Goal: Information Seeking & Learning: Stay updated

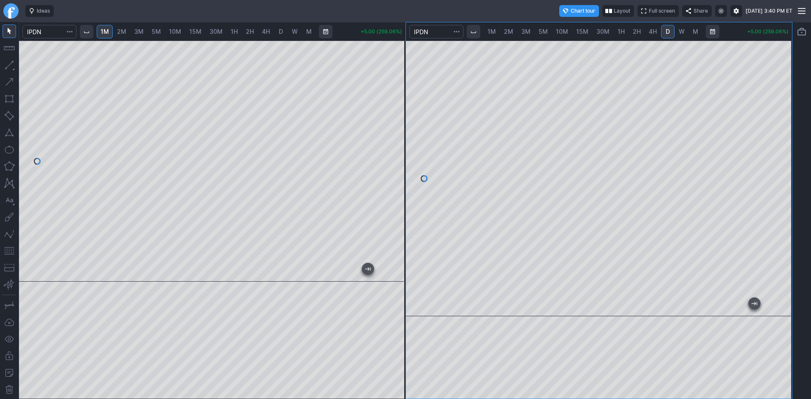
drag, startPoint x: 776, startPoint y: 205, endPoint x: 783, endPoint y: 177, distance: 29.1
click at [783, 177] on div at bounding box center [783, 176] width 18 height 255
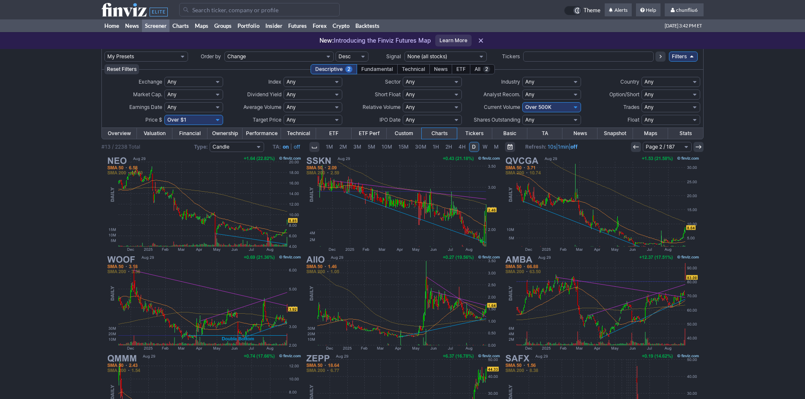
click at [553, 110] on select "Any Under 50K Under 100K Under 500K Under 750K Under 1M Over 0 Over 50K Over 10…" at bounding box center [551, 107] width 59 height 10
select select "o750"
click at [522, 102] on select "Any Under 50K Under 100K Under 500K Under 750K Under 1M Over 0 Over 50K Over 10…" at bounding box center [551, 107] width 59 height 10
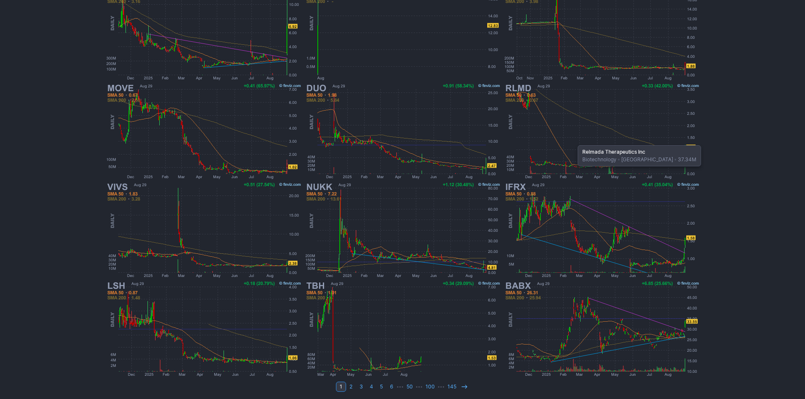
scroll to position [174, 0]
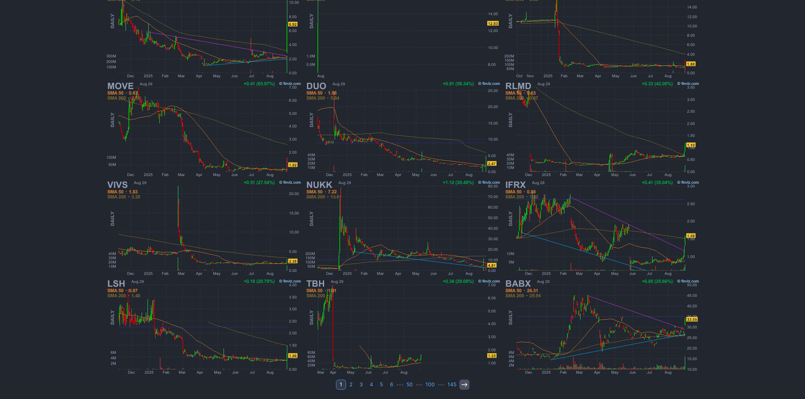
click at [462, 387] on icon at bounding box center [464, 384] width 7 height 7
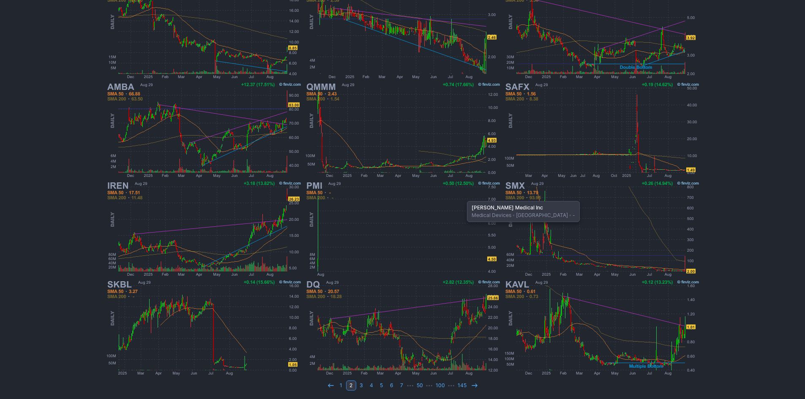
scroll to position [174, 0]
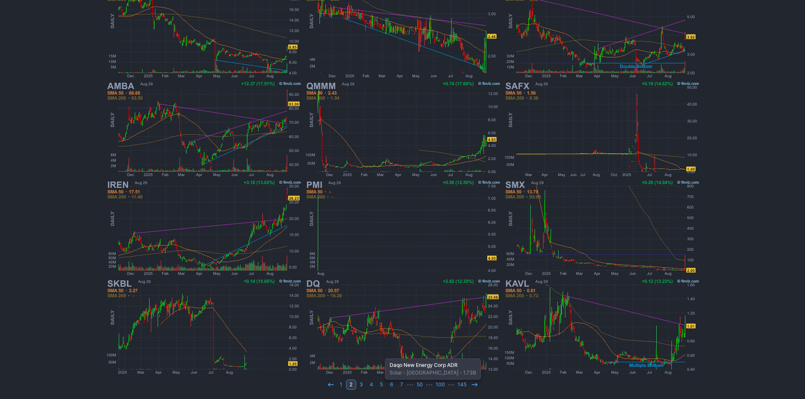
click at [381, 354] on img at bounding box center [403, 326] width 198 height 99
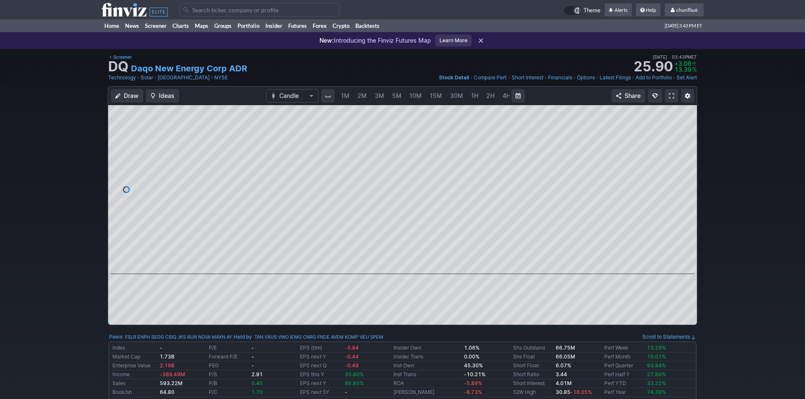
scroll to position [0, 46]
click at [352, 95] on span "5M" at bounding box center [350, 95] width 9 height 7
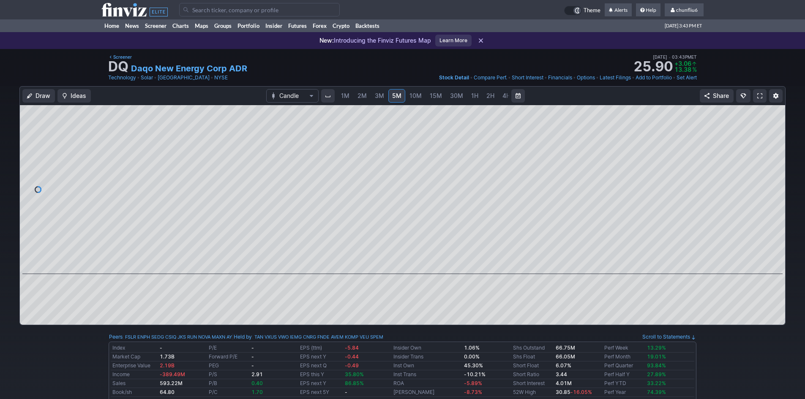
scroll to position [0, 46]
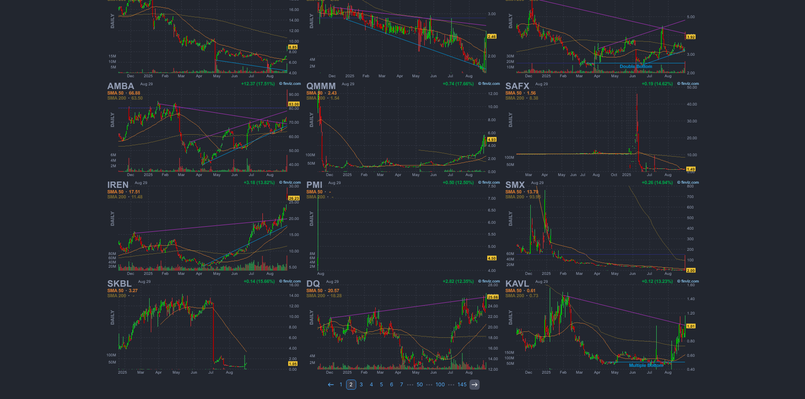
click at [471, 384] on icon at bounding box center [474, 384] width 7 height 7
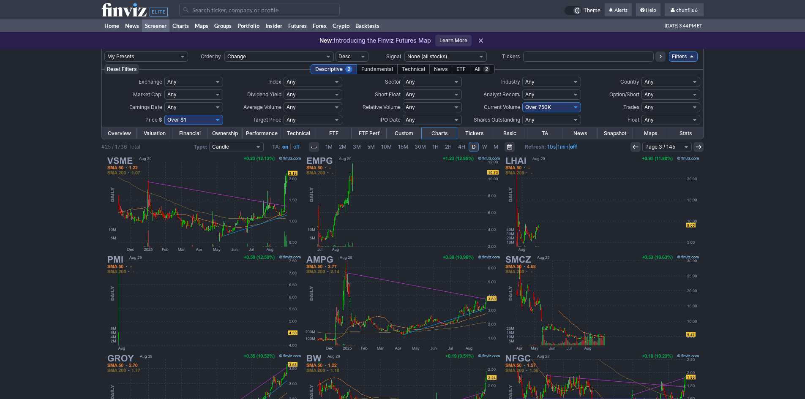
click at [634, 147] on use at bounding box center [634, 147] width 5 height 4
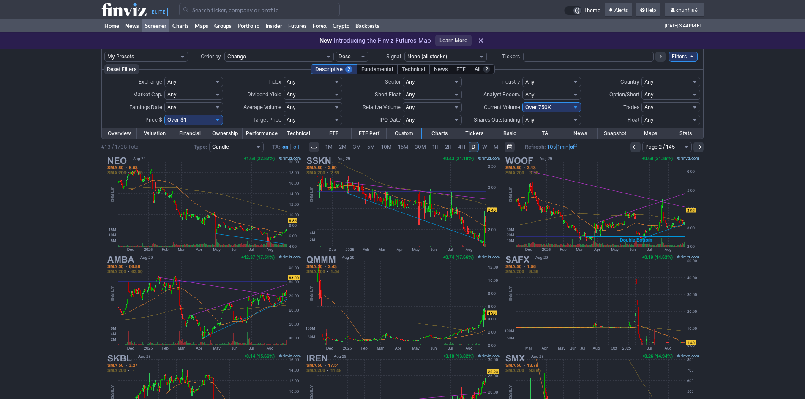
click at [634, 147] on use at bounding box center [634, 147] width 5 height 4
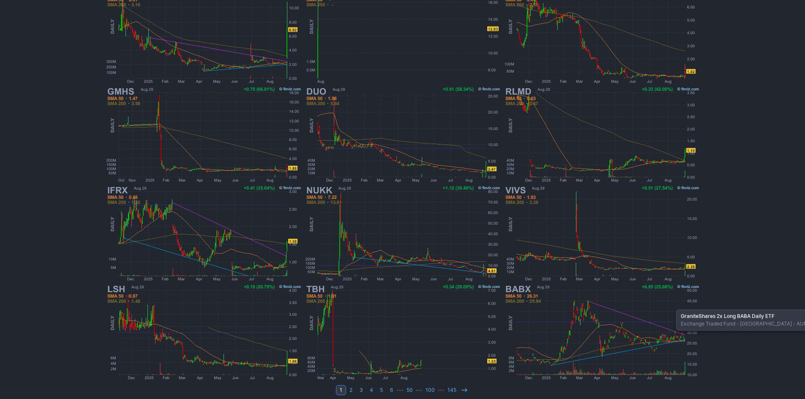
scroll to position [174, 0]
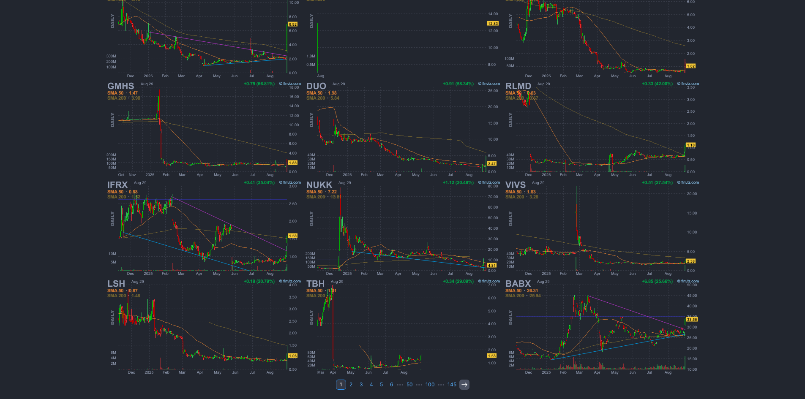
click at [463, 385] on icon at bounding box center [464, 384] width 7 height 7
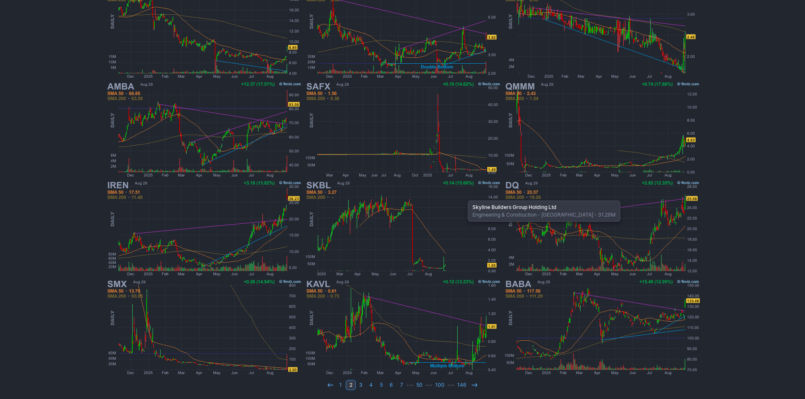
scroll to position [174, 0]
click at [469, 383] on link at bounding box center [474, 385] width 10 height 10
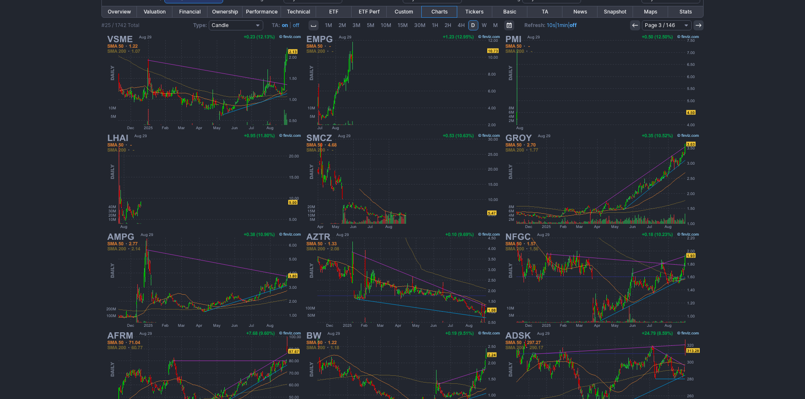
scroll to position [89, 0]
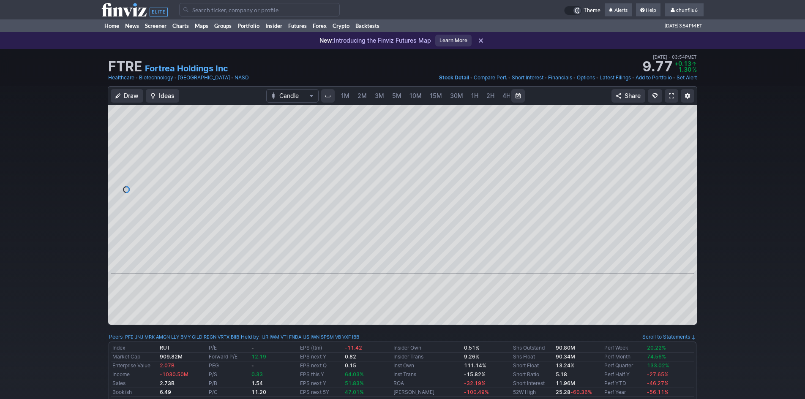
scroll to position [0, 46]
click at [213, 13] on input "Search" at bounding box center [259, 10] width 160 height 14
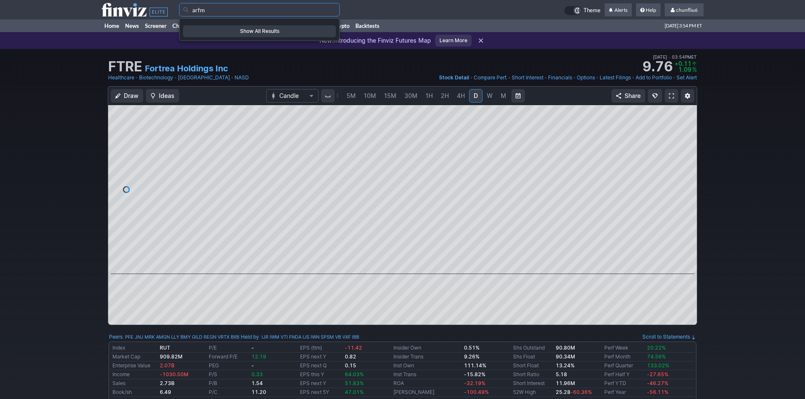
type input "arfm"
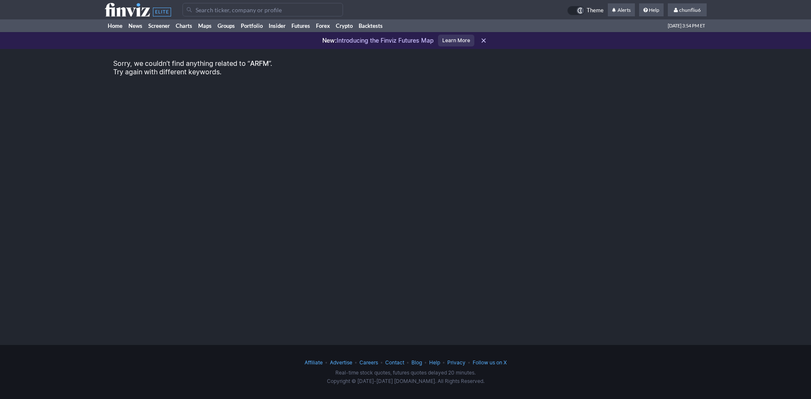
click at [201, 11] on input "Search" at bounding box center [262, 10] width 160 height 14
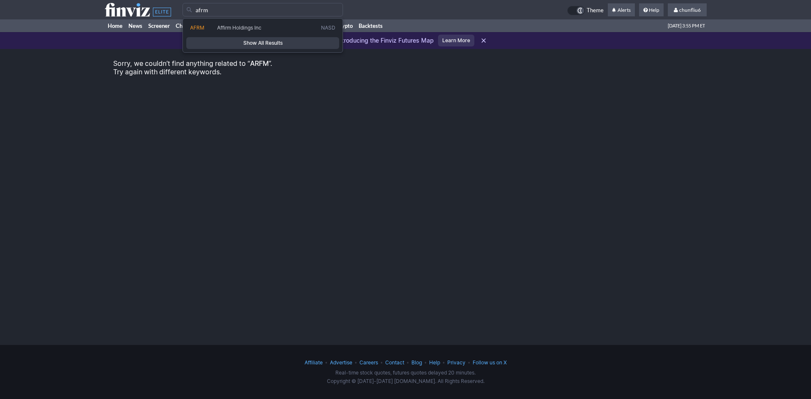
type input "afrm"
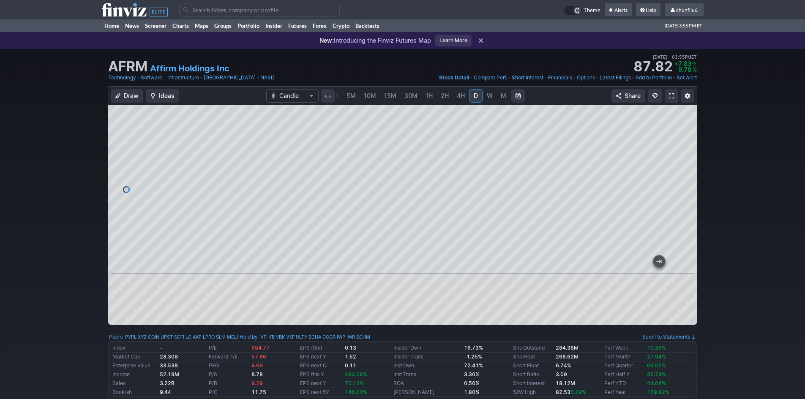
click at [686, 134] on div at bounding box center [688, 188] width 18 height 148
click at [674, 98] on link at bounding box center [671, 96] width 14 height 14
click at [208, 13] on input "Search" at bounding box center [259, 10] width 160 height 14
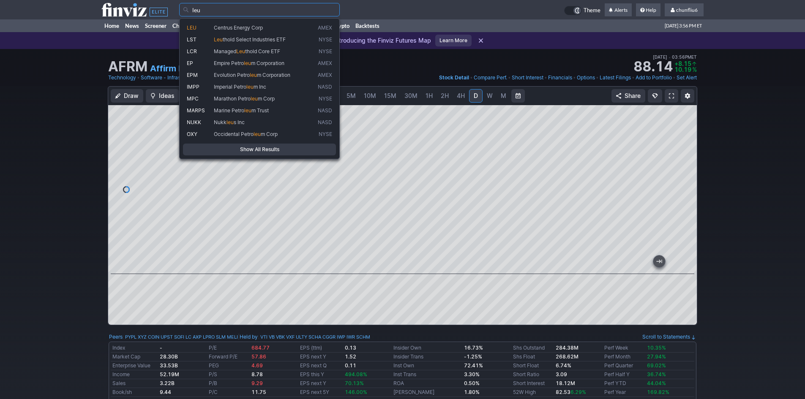
type input "leu"
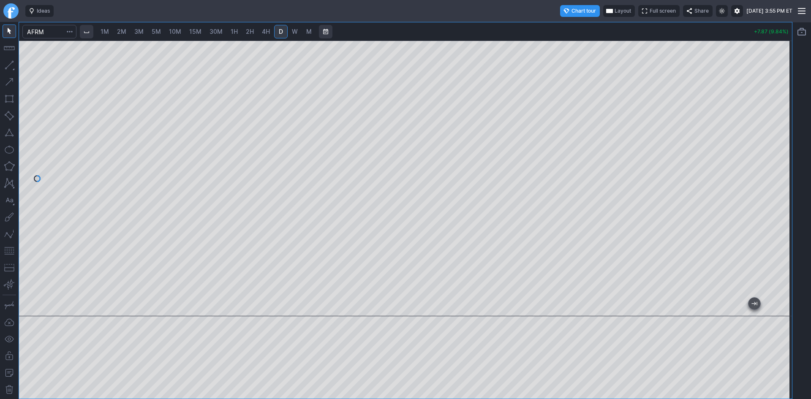
drag, startPoint x: 780, startPoint y: 95, endPoint x: 783, endPoint y: 82, distance: 13.3
click at [783, 82] on div at bounding box center [783, 176] width 18 height 255
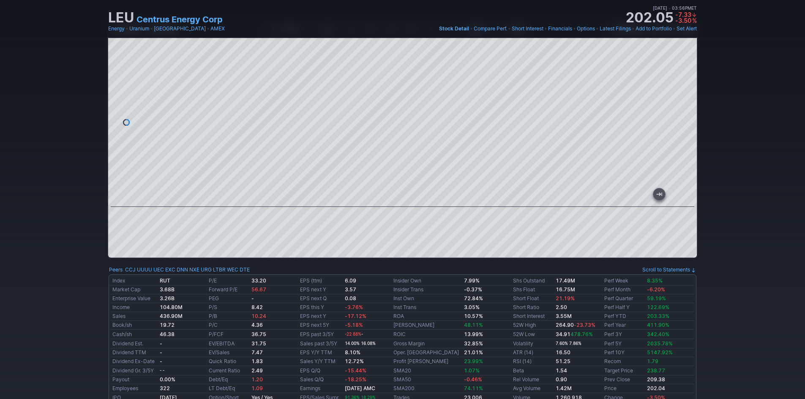
scroll to position [84, 0]
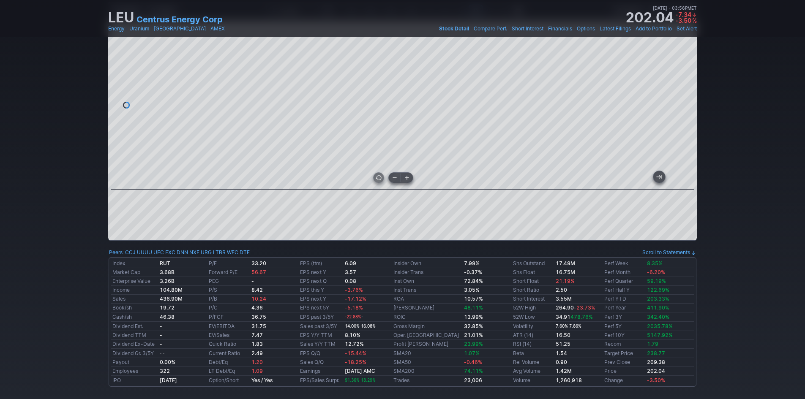
click at [423, 170] on div at bounding box center [402, 105] width 588 height 169
drag, startPoint x: 689, startPoint y: 85, endPoint x: 686, endPoint y: 131, distance: 46.1
click at [686, 131] on div at bounding box center [688, 103] width 18 height 148
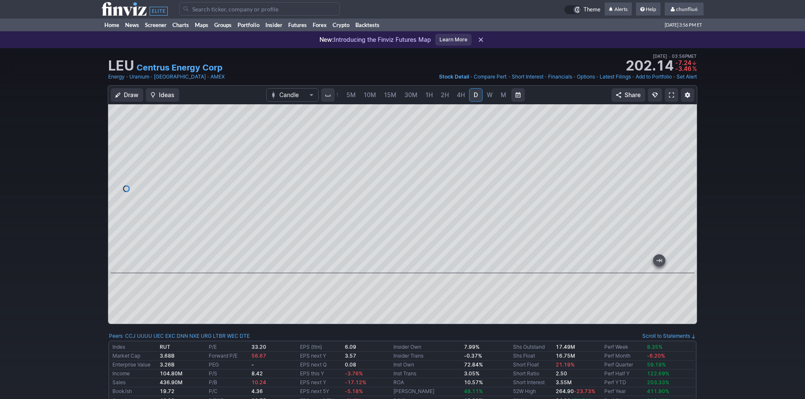
scroll to position [0, 0]
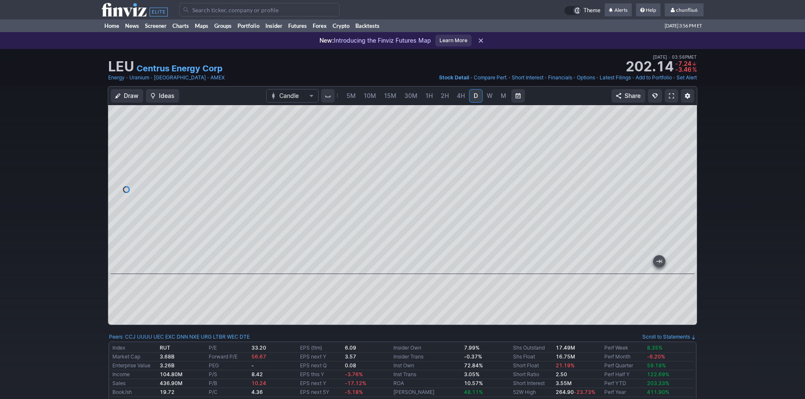
click at [672, 94] on span at bounding box center [671, 95] width 5 height 7
click at [193, 8] on input "Search" at bounding box center [259, 10] width 160 height 14
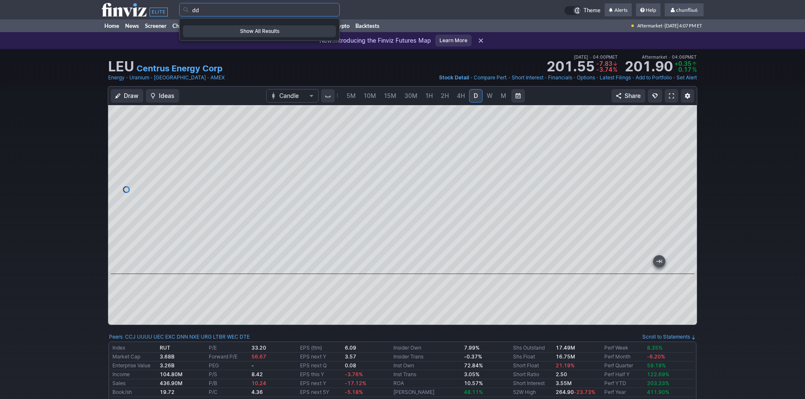
type input "d"
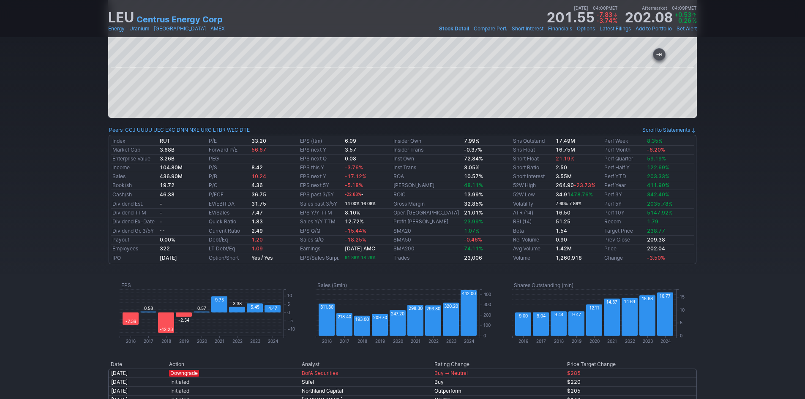
scroll to position [211, 0]
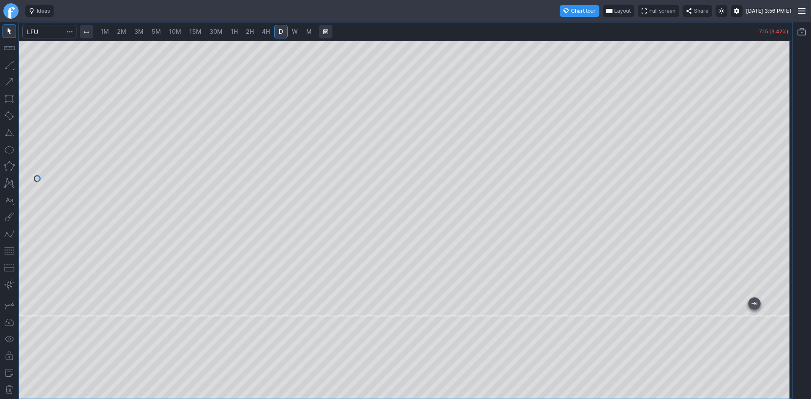
click at [772, 180] on div at bounding box center [405, 179] width 773 height 276
drag, startPoint x: 607, startPoint y: 306, endPoint x: 810, endPoint y: 309, distance: 203.2
click at [810, 309] on div "1M 2M 3M 5M 10M 15M 30M 1H 2H 4H D W M -7.00 (3.34%)" at bounding box center [405, 210] width 811 height 377
drag, startPoint x: 531, startPoint y: 306, endPoint x: 810, endPoint y: 317, distance: 279.4
click at [810, 317] on div "1M 2M 3M 5M 10M 15M 30M 1H 2H 4H D W M -7.00 (3.34%)" at bounding box center [405, 210] width 811 height 377
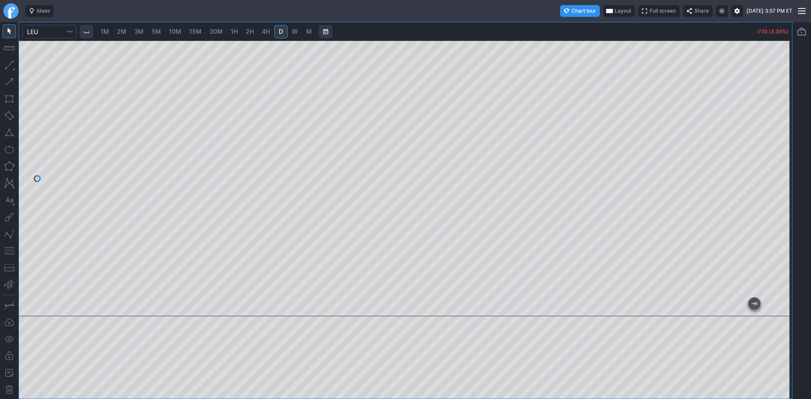
drag, startPoint x: 470, startPoint y: 308, endPoint x: 810, endPoint y: 297, distance: 340.2
click at [810, 302] on div "1M 2M 3M 5M 10M 15M 30M 1H 2H 4H D W M -7.10 (3.39%)" at bounding box center [405, 210] width 811 height 377
drag, startPoint x: 786, startPoint y: 171, endPoint x: 776, endPoint y: 210, distance: 40.7
click at [785, 198] on div at bounding box center [783, 176] width 18 height 255
drag, startPoint x: 541, startPoint y: 306, endPoint x: 810, endPoint y: 324, distance: 269.6
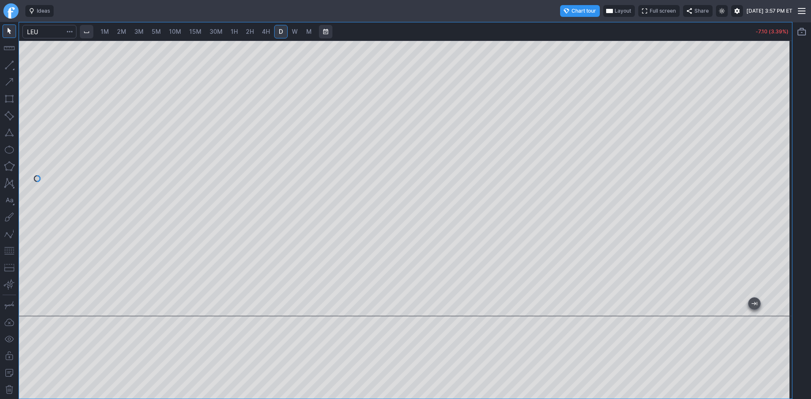
click at [810, 324] on div "1M 2M 3M 5M 10M 15M 30M 1H 2H 4H D W M -7.10 (3.39%)" at bounding box center [405, 210] width 811 height 377
click at [49, 31] on input "Search" at bounding box center [49, 32] width 54 height 14
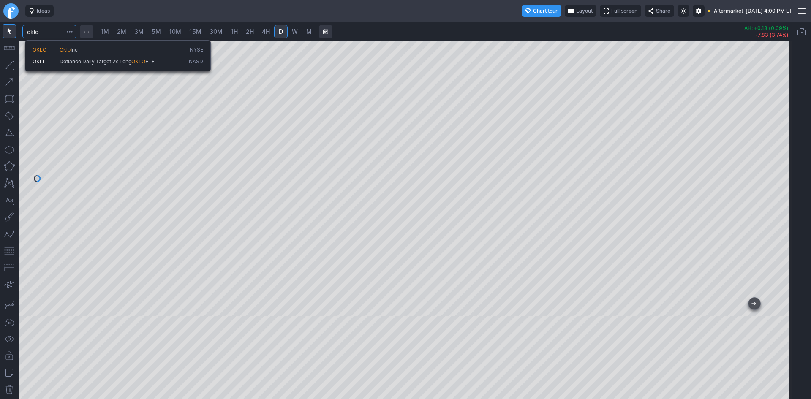
type input "oklo"
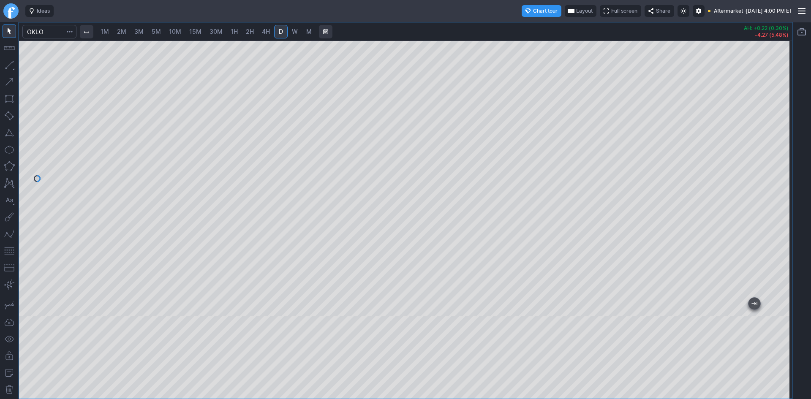
drag, startPoint x: 789, startPoint y: 88, endPoint x: 779, endPoint y: 130, distance: 43.0
click at [789, 128] on div at bounding box center [783, 176] width 18 height 255
click at [57, 30] on input "Search" at bounding box center [49, 32] width 54 height 14
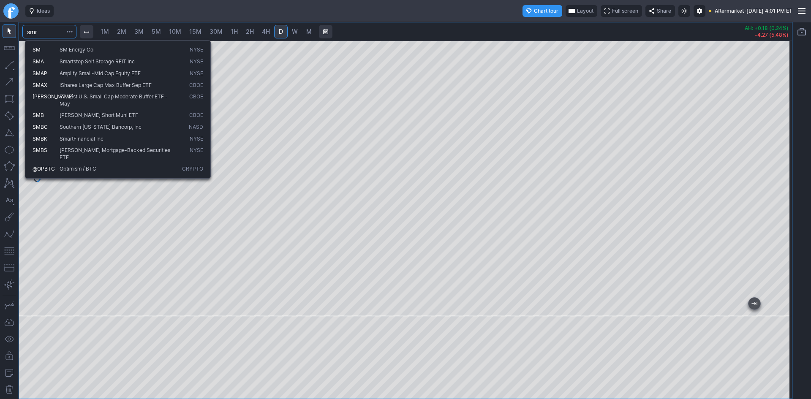
type input "smr"
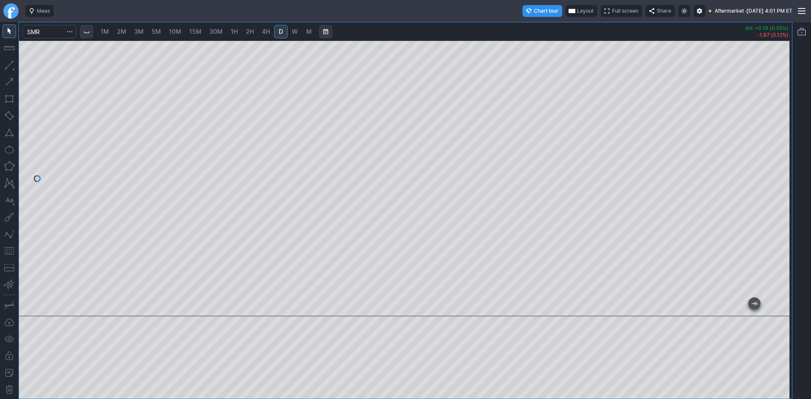
click at [774, 164] on div at bounding box center [405, 179] width 773 height 276
